Goal: Find specific page/section: Find specific page/section

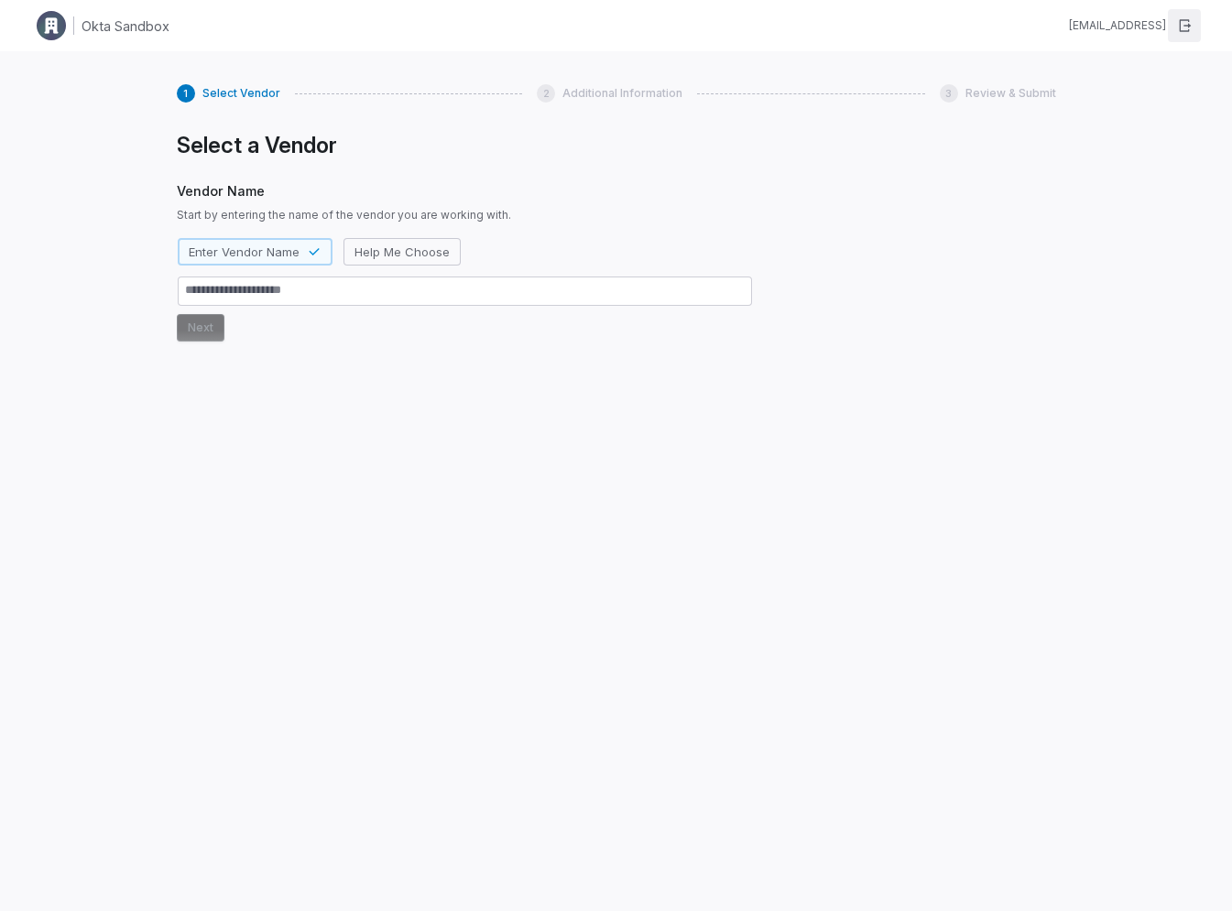
click at [1185, 23] on icon "button" at bounding box center [1184, 25] width 15 height 15
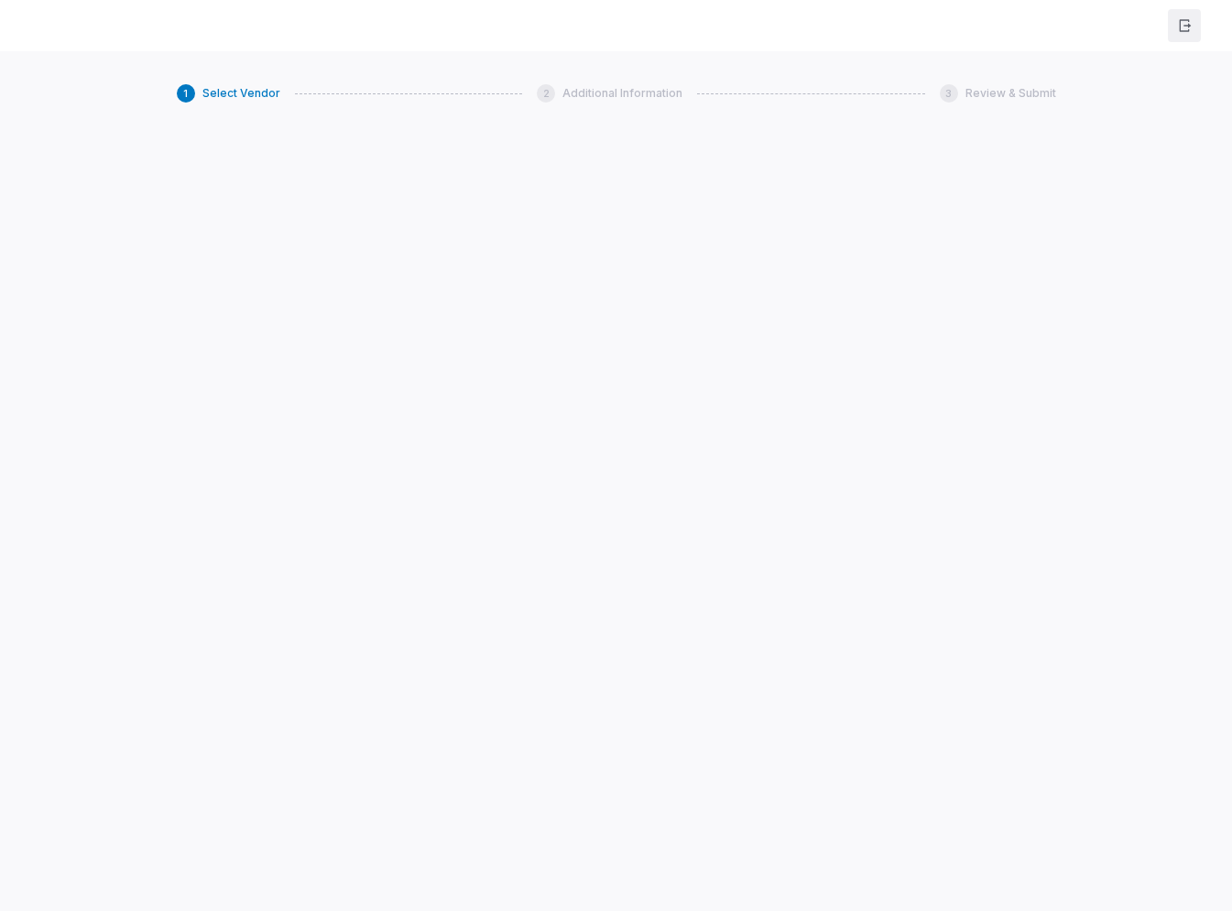
click at [1189, 33] on button "button" at bounding box center [1184, 25] width 33 height 33
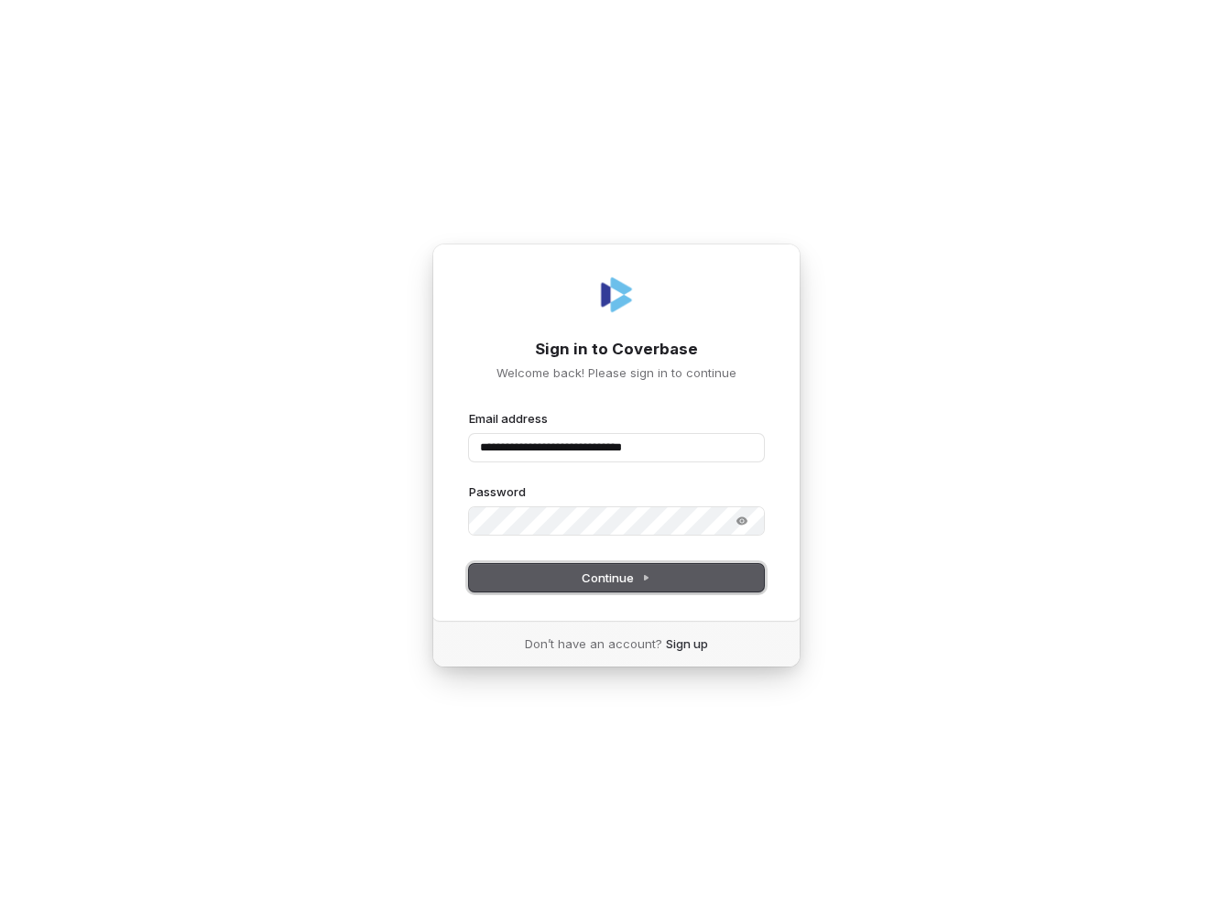
click at [623, 575] on span "Continue" at bounding box center [616, 578] width 69 height 16
type input "**********"
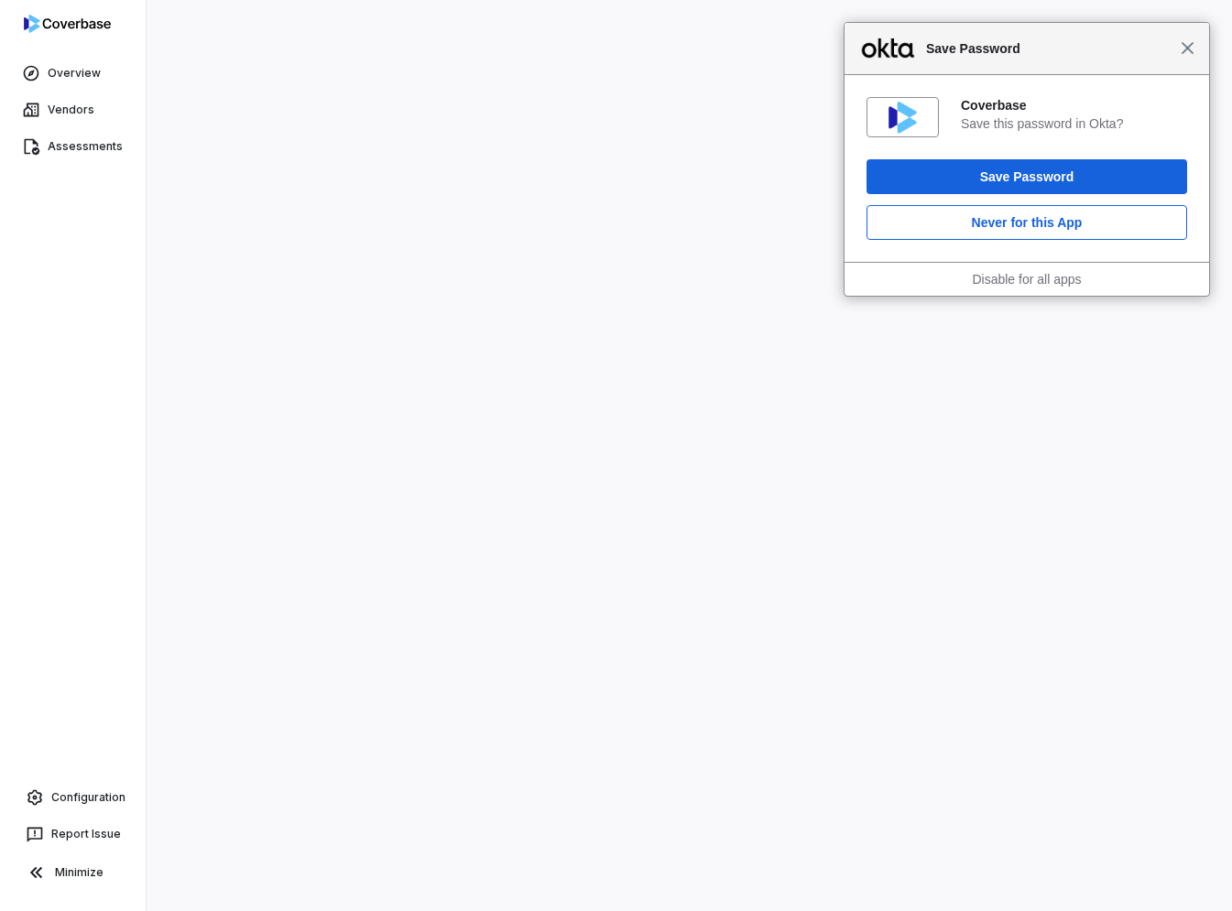
click at [1194, 48] on span "Close" at bounding box center [1188, 48] width 14 height 14
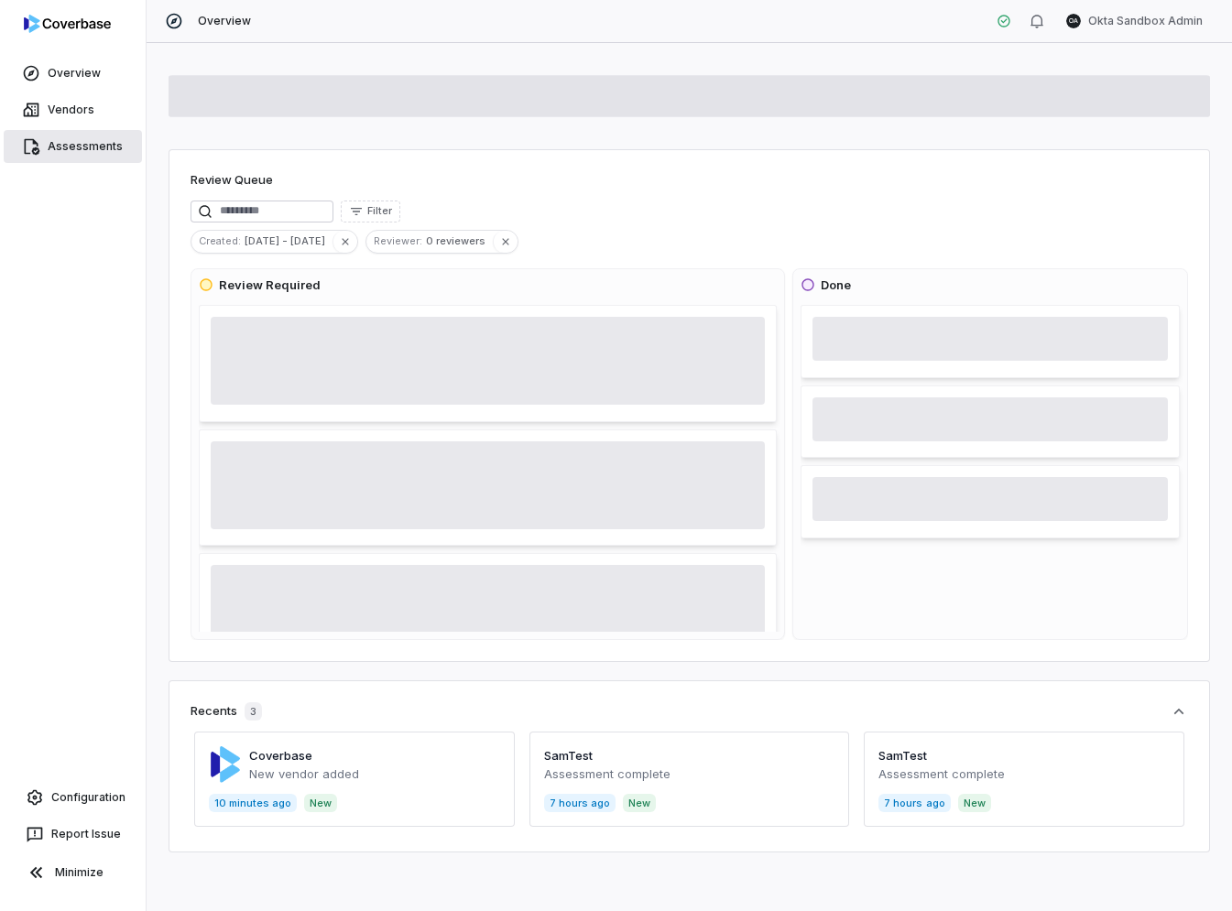
click at [69, 140] on span "Assessments" at bounding box center [85, 146] width 75 height 15
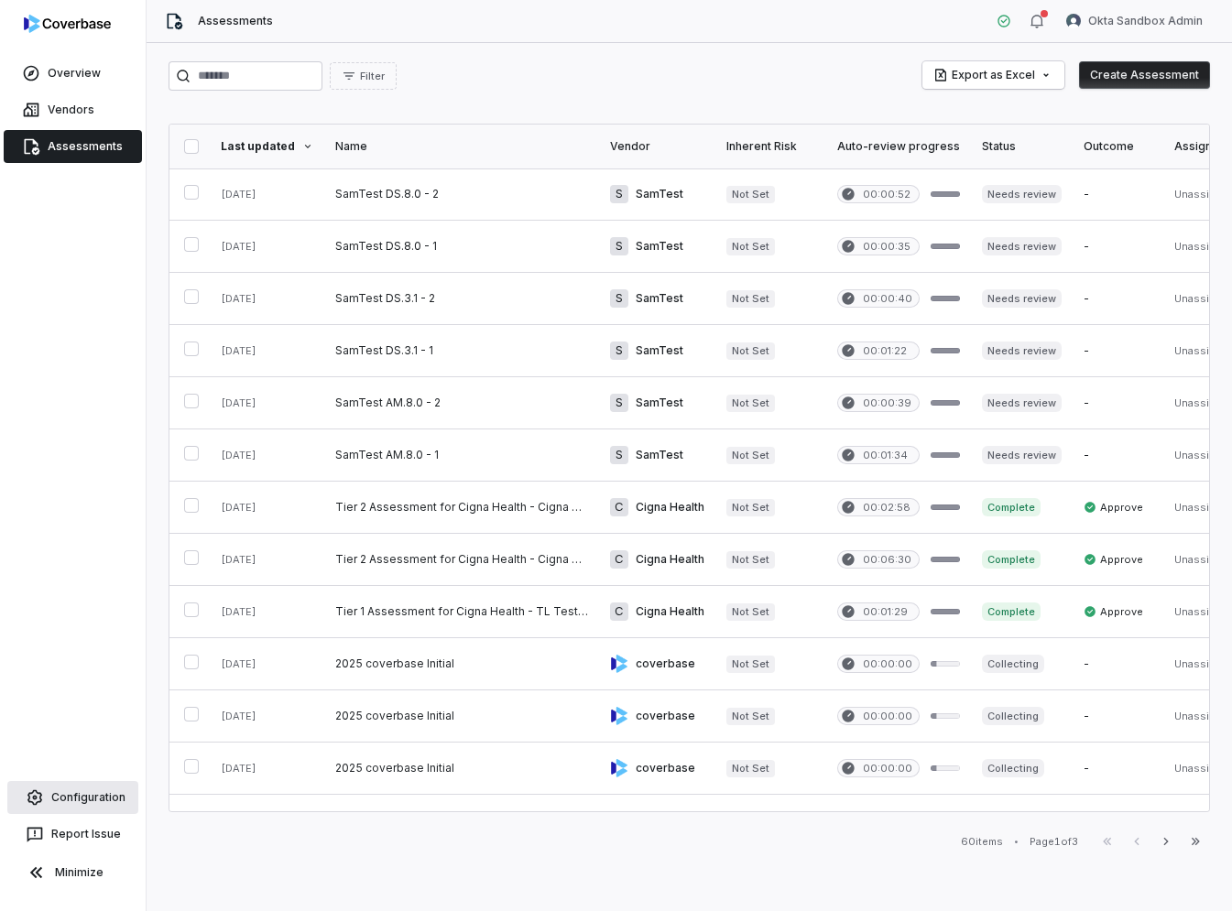
click at [78, 797] on span "Configuration" at bounding box center [88, 798] width 74 height 15
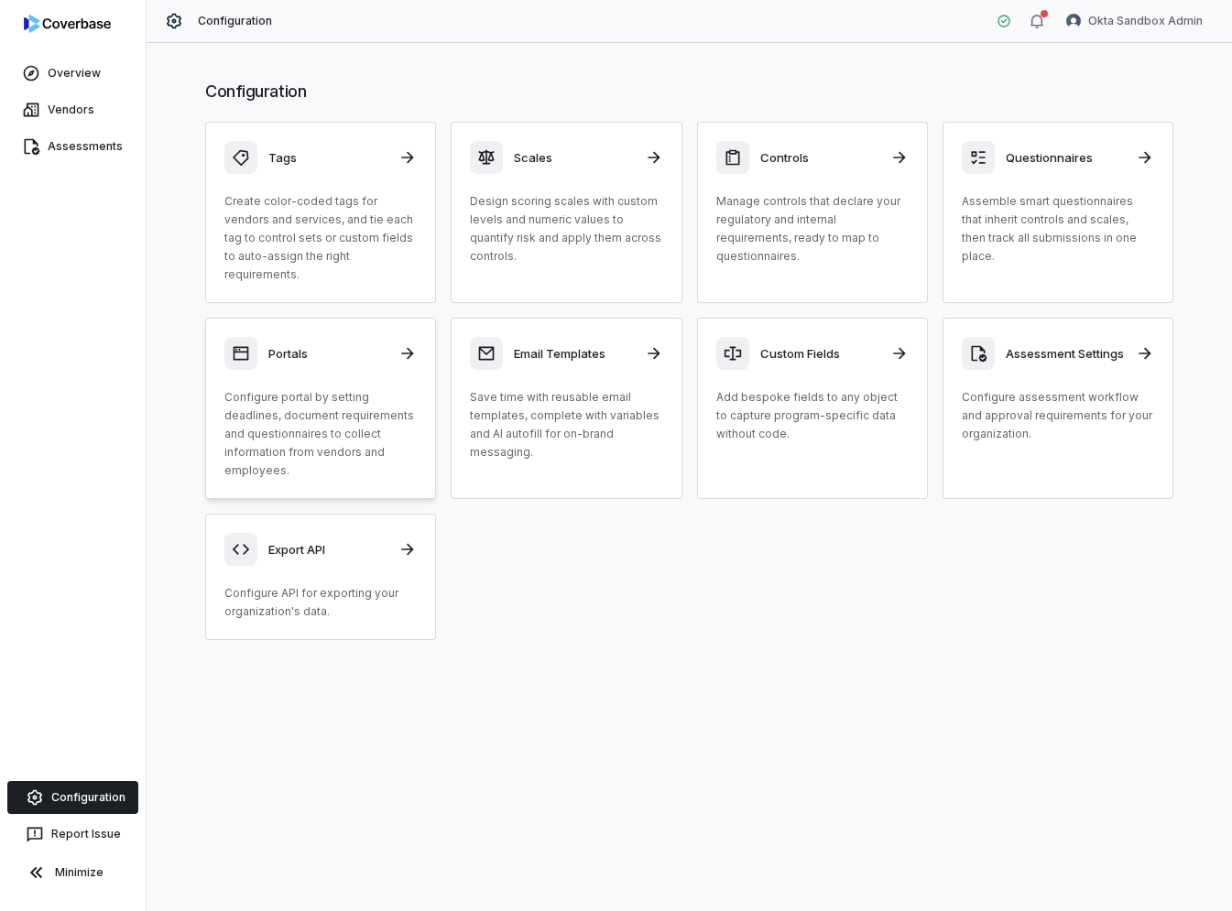
click at [328, 368] on div "Portals Configure portal by setting deadlines, document requirements and questi…" at bounding box center [320, 408] width 192 height 143
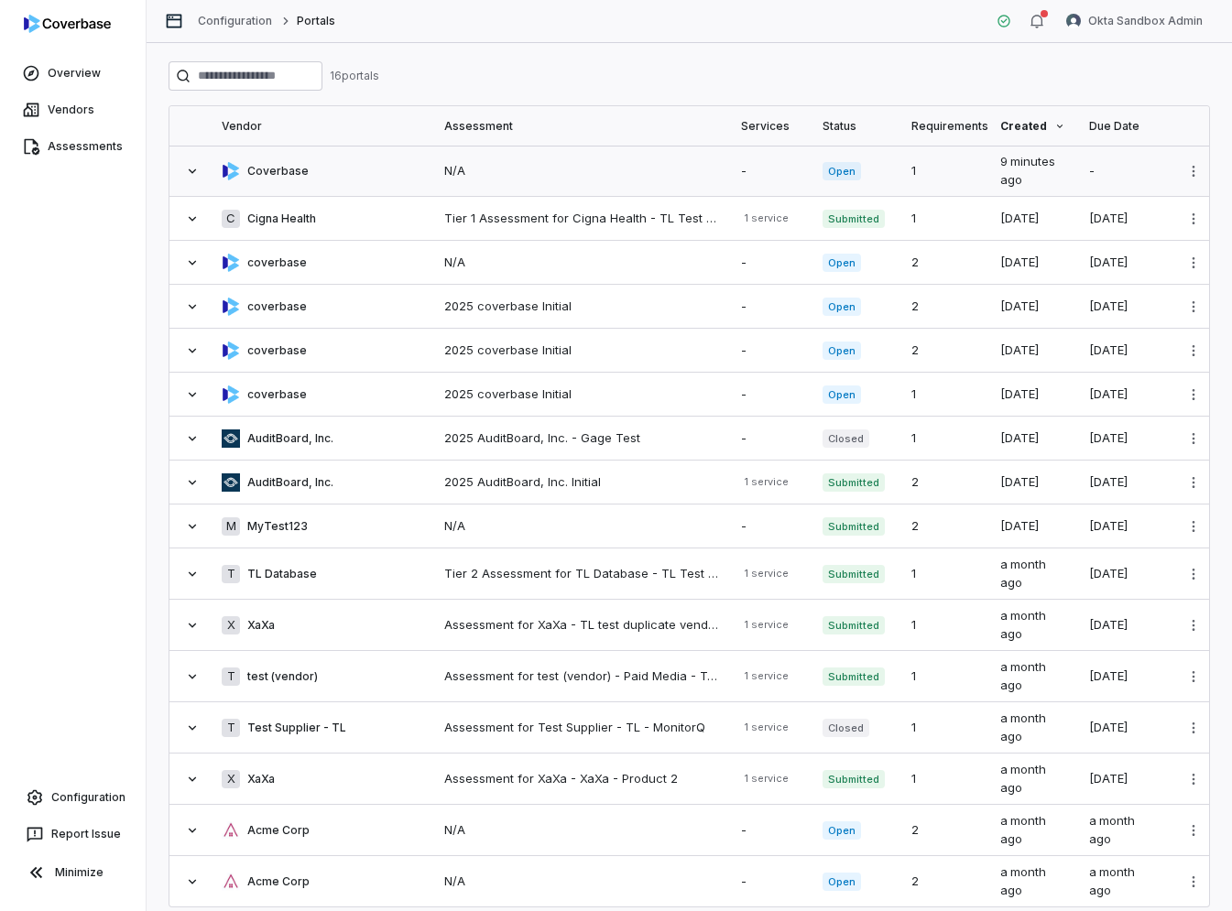
click at [191, 171] on icon at bounding box center [191, 171] width 7 height 5
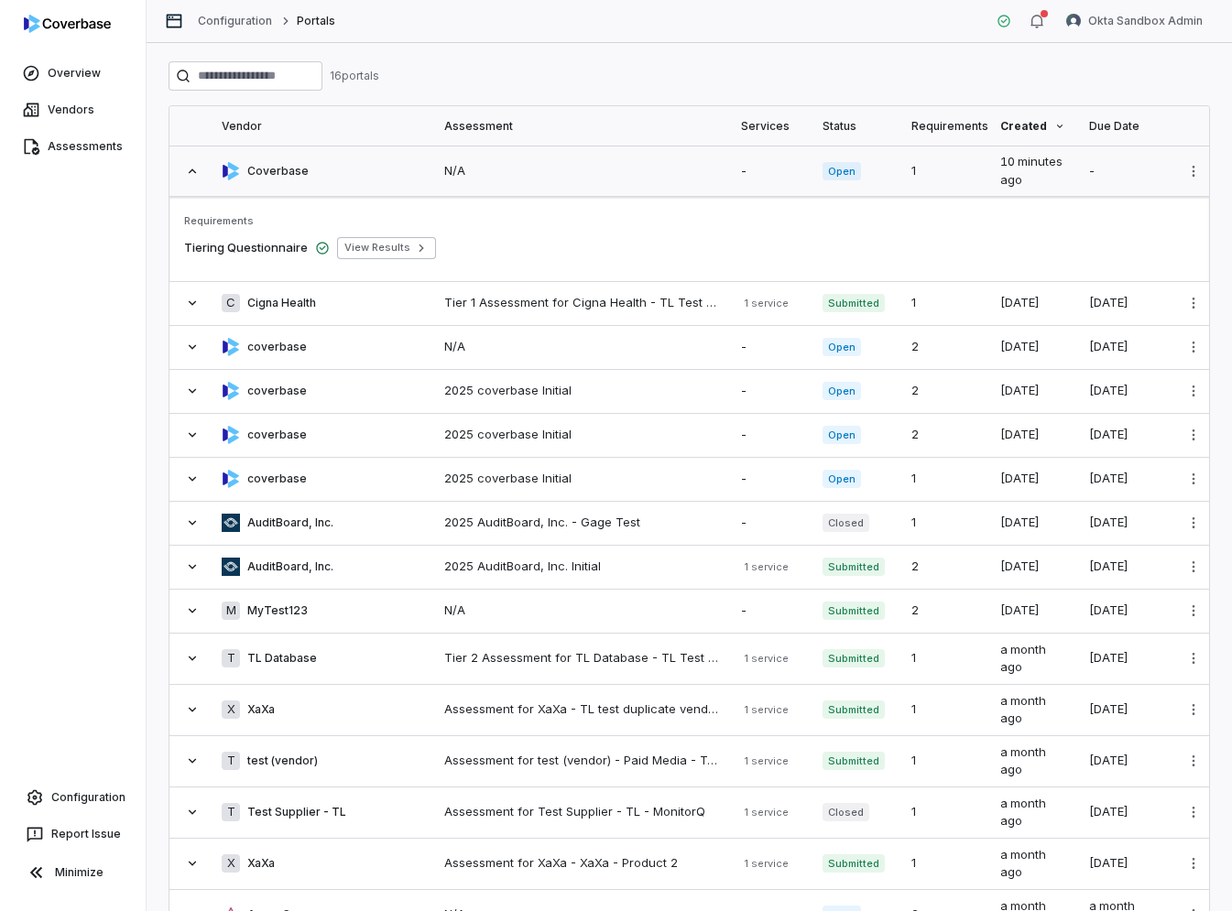
click at [192, 171] on icon at bounding box center [192, 171] width 15 height 15
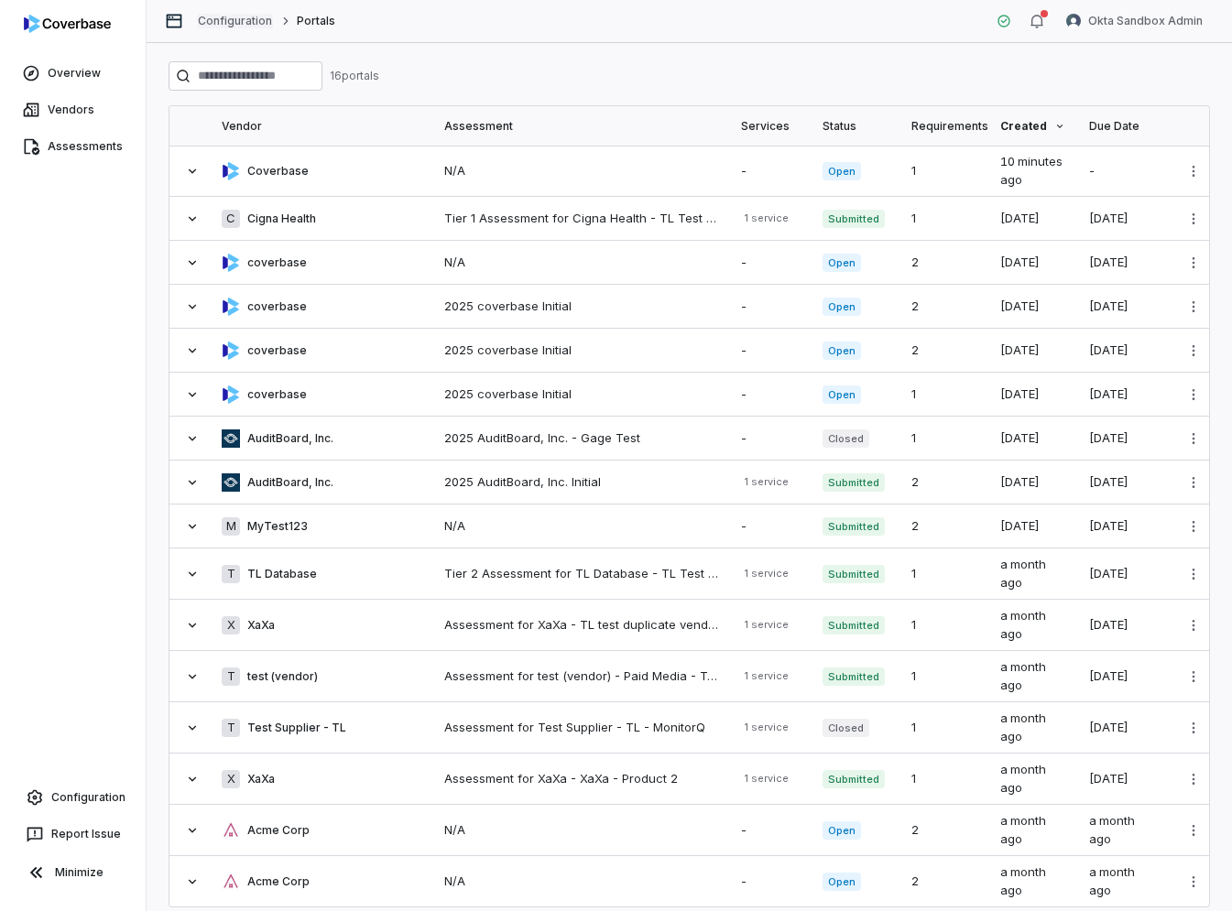
click at [235, 27] on link "Configuration" at bounding box center [235, 21] width 75 height 15
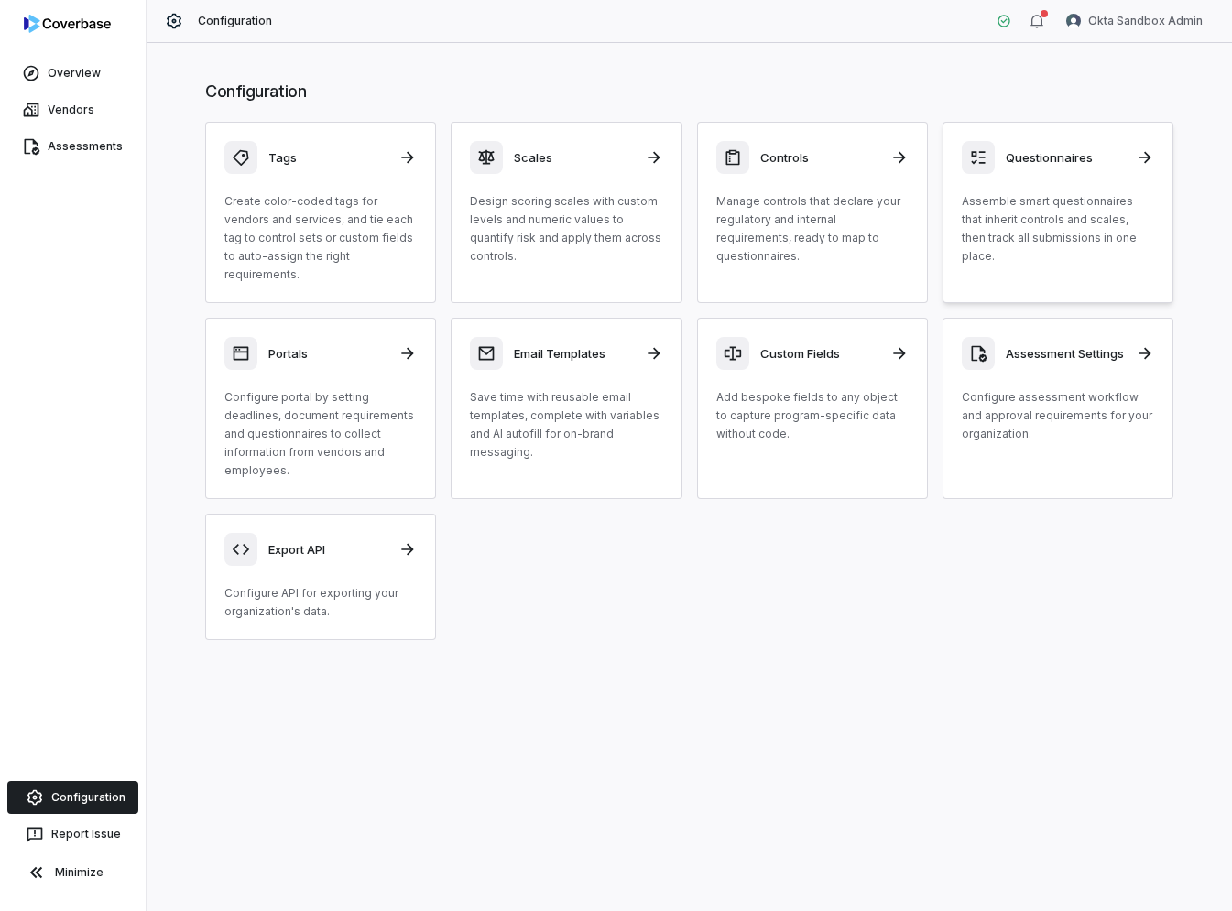
click at [1128, 157] on div "Questionnaires" at bounding box center [1058, 157] width 192 height 33
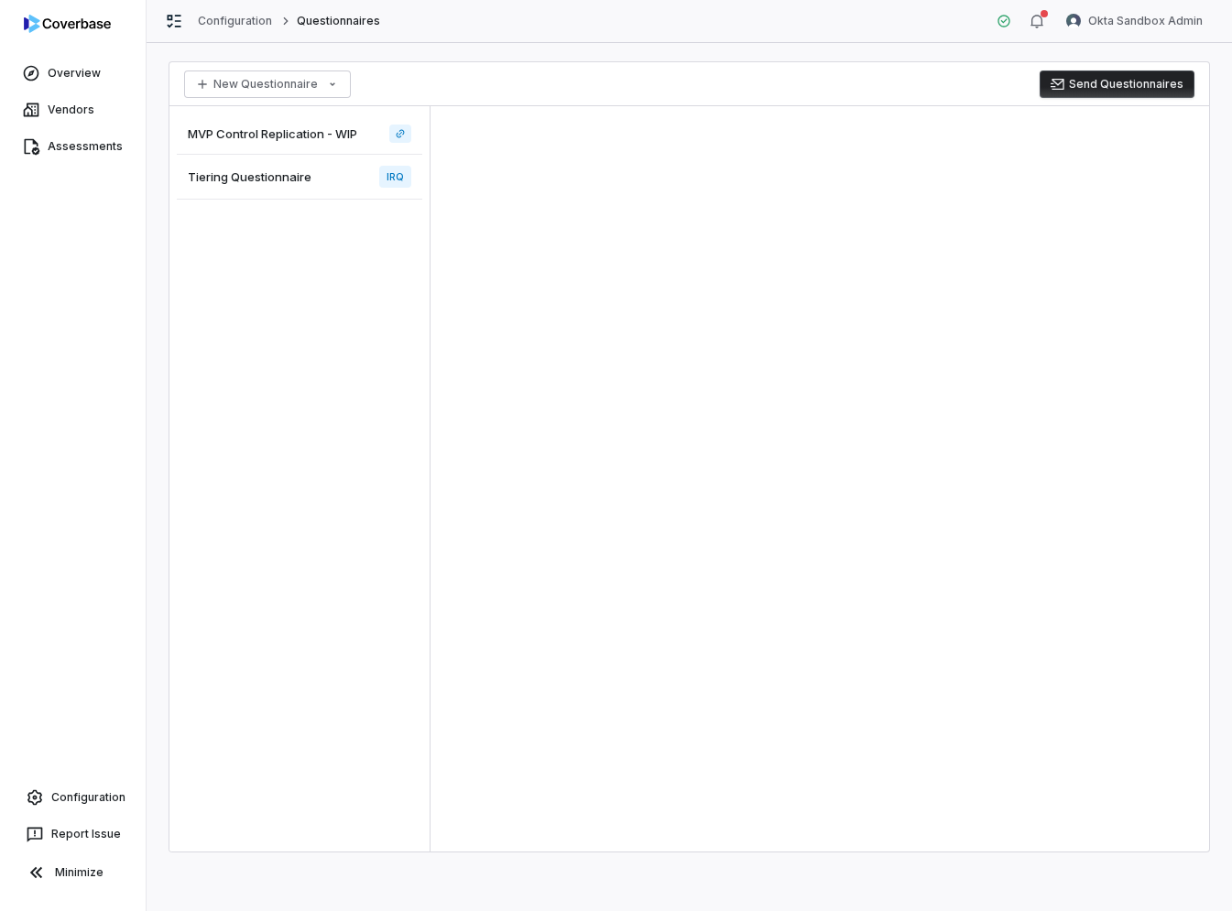
click at [316, 180] on div "Tiering Questionnaire IRQ" at bounding box center [299, 177] width 245 height 45
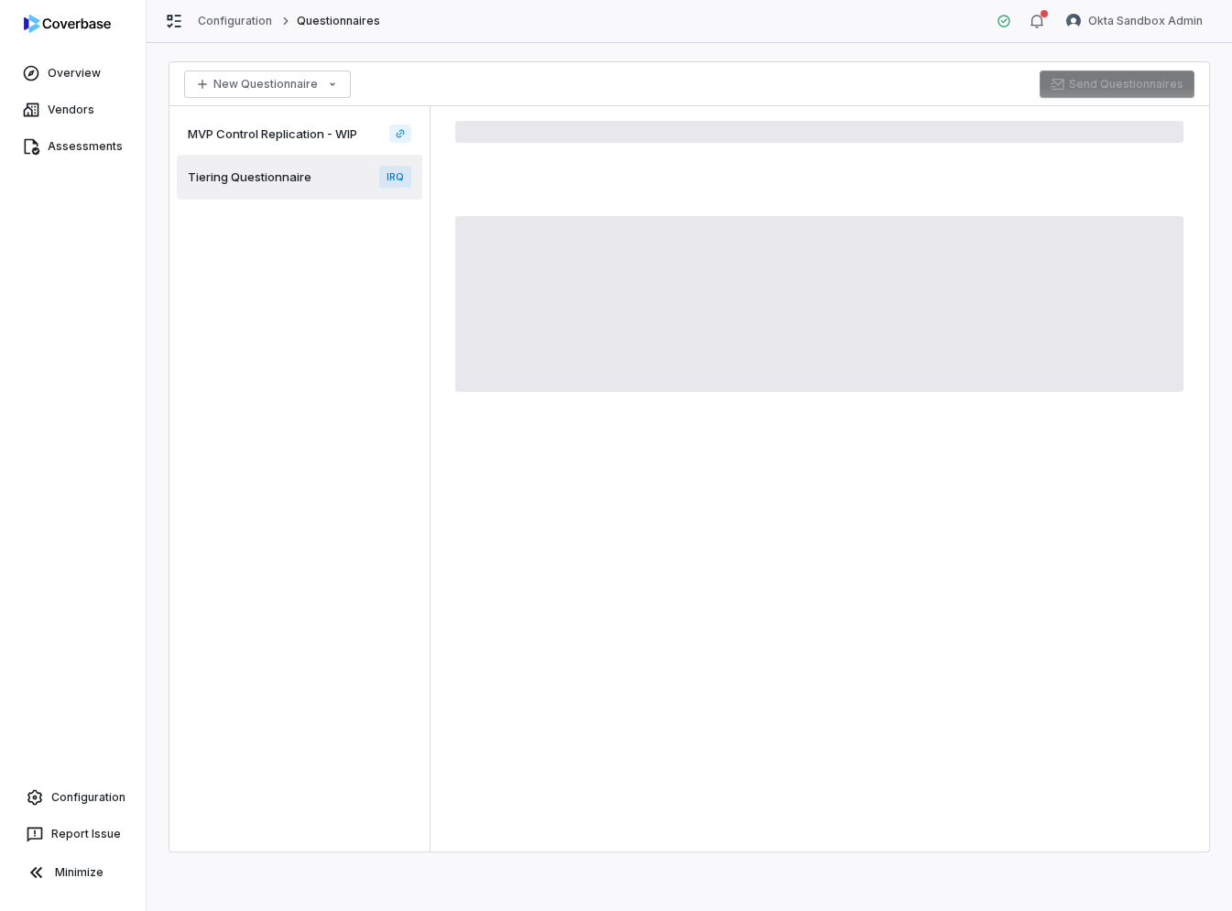
click at [387, 175] on span "IRQ" at bounding box center [395, 177] width 32 height 22
click at [1049, 26] on button "button" at bounding box center [1037, 20] width 37 height 27
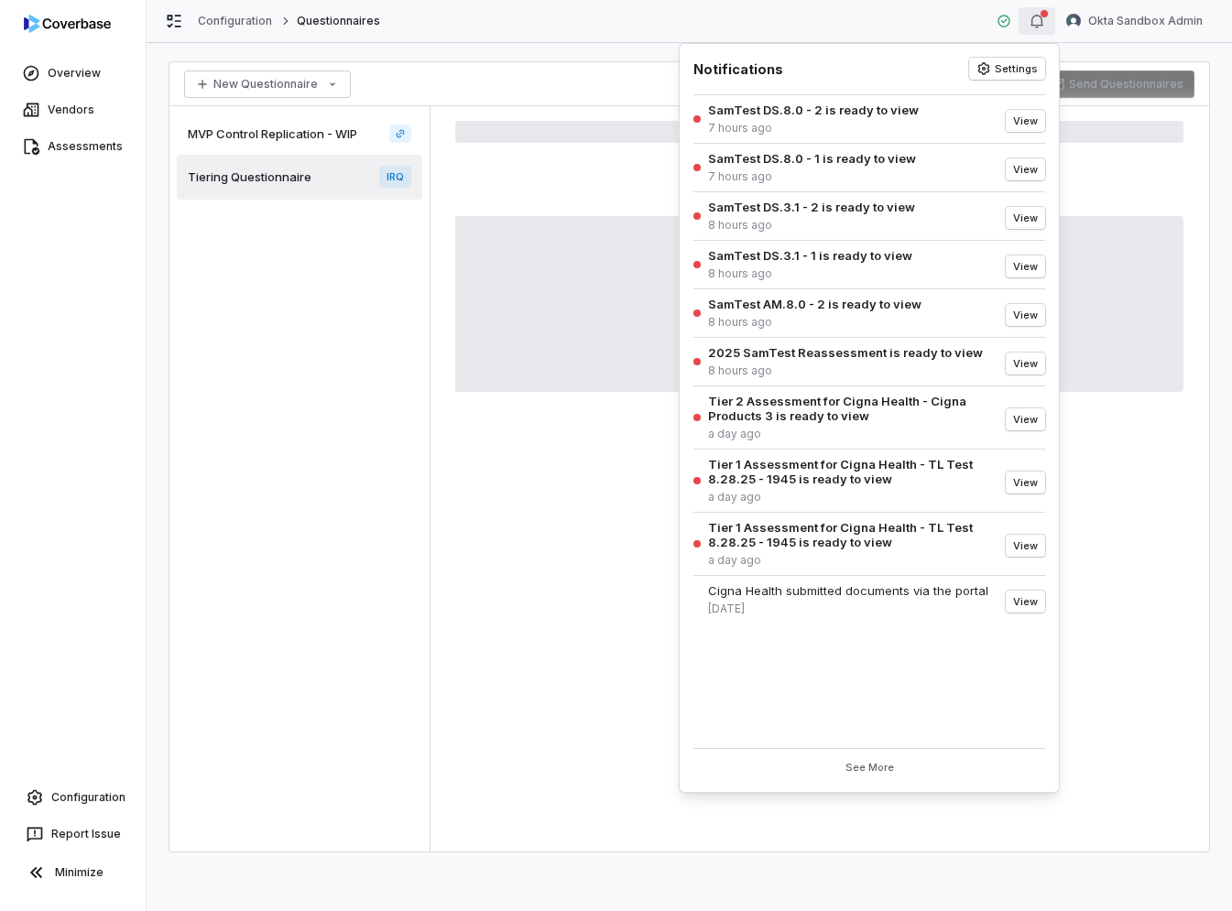
click at [1049, 26] on button "button" at bounding box center [1037, 20] width 37 height 27
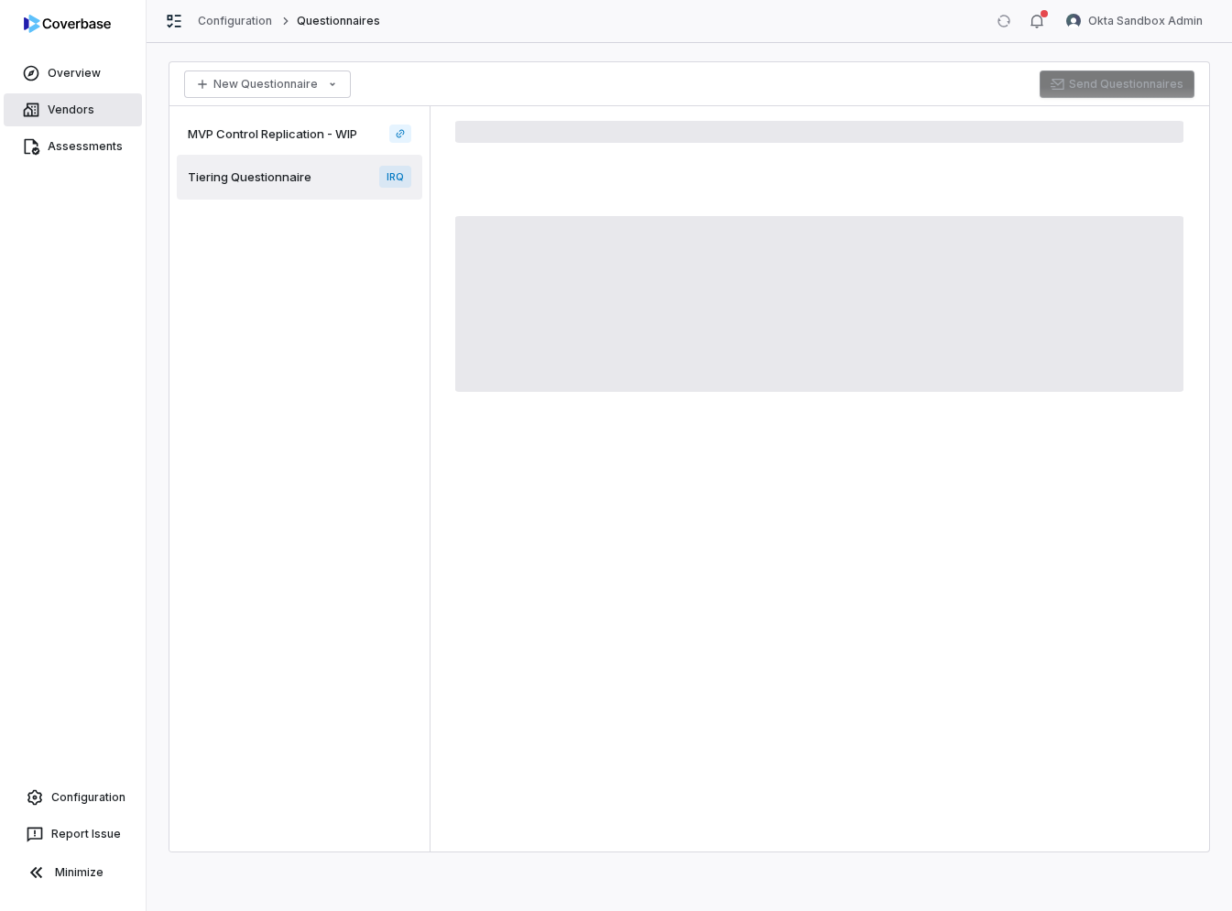
click at [61, 110] on span "Vendors" at bounding box center [71, 110] width 47 height 15
